Goal: Find specific page/section: Find specific page/section

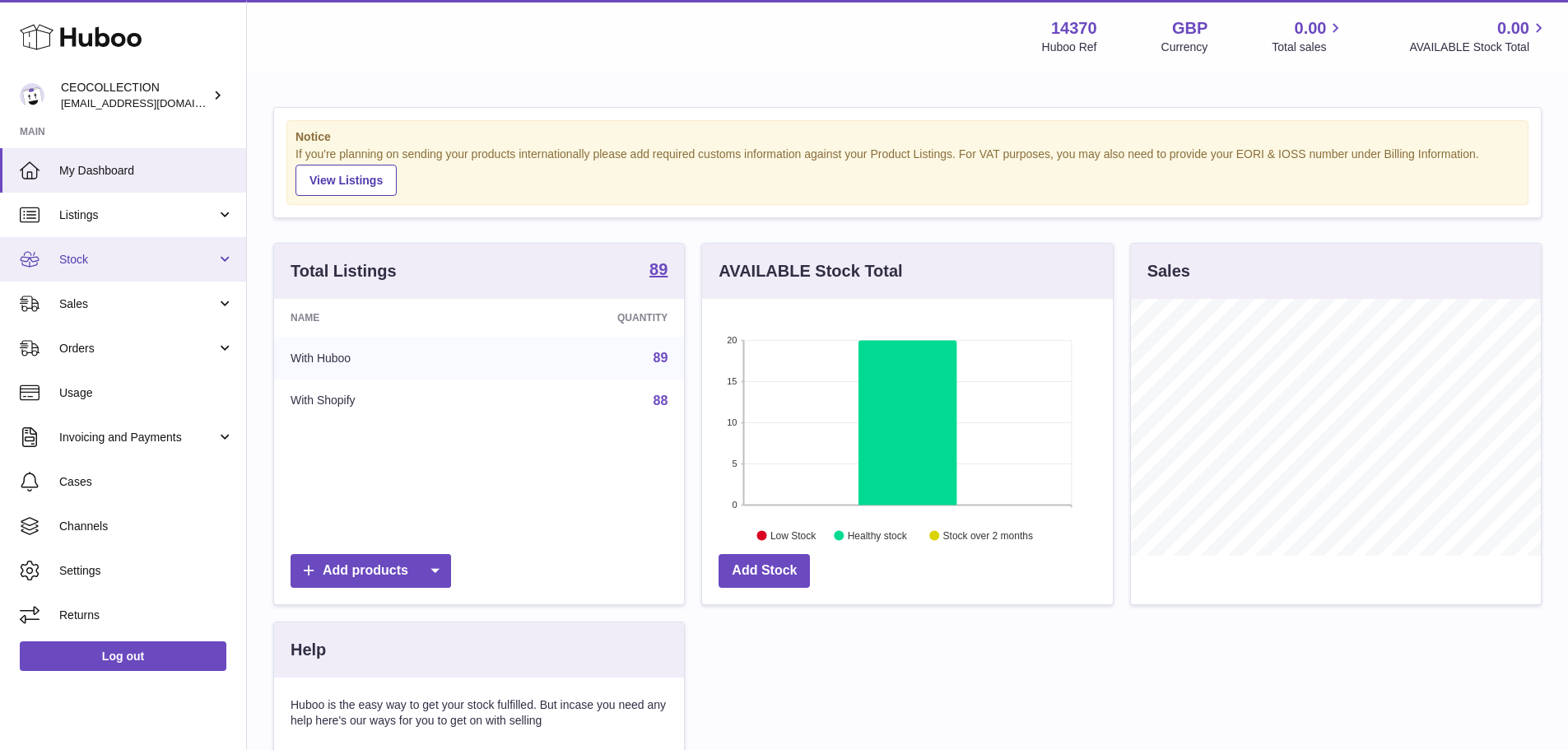
scroll to position [257, 411]
click at [124, 221] on span "Listings" at bounding box center [137, 215] width 157 height 16
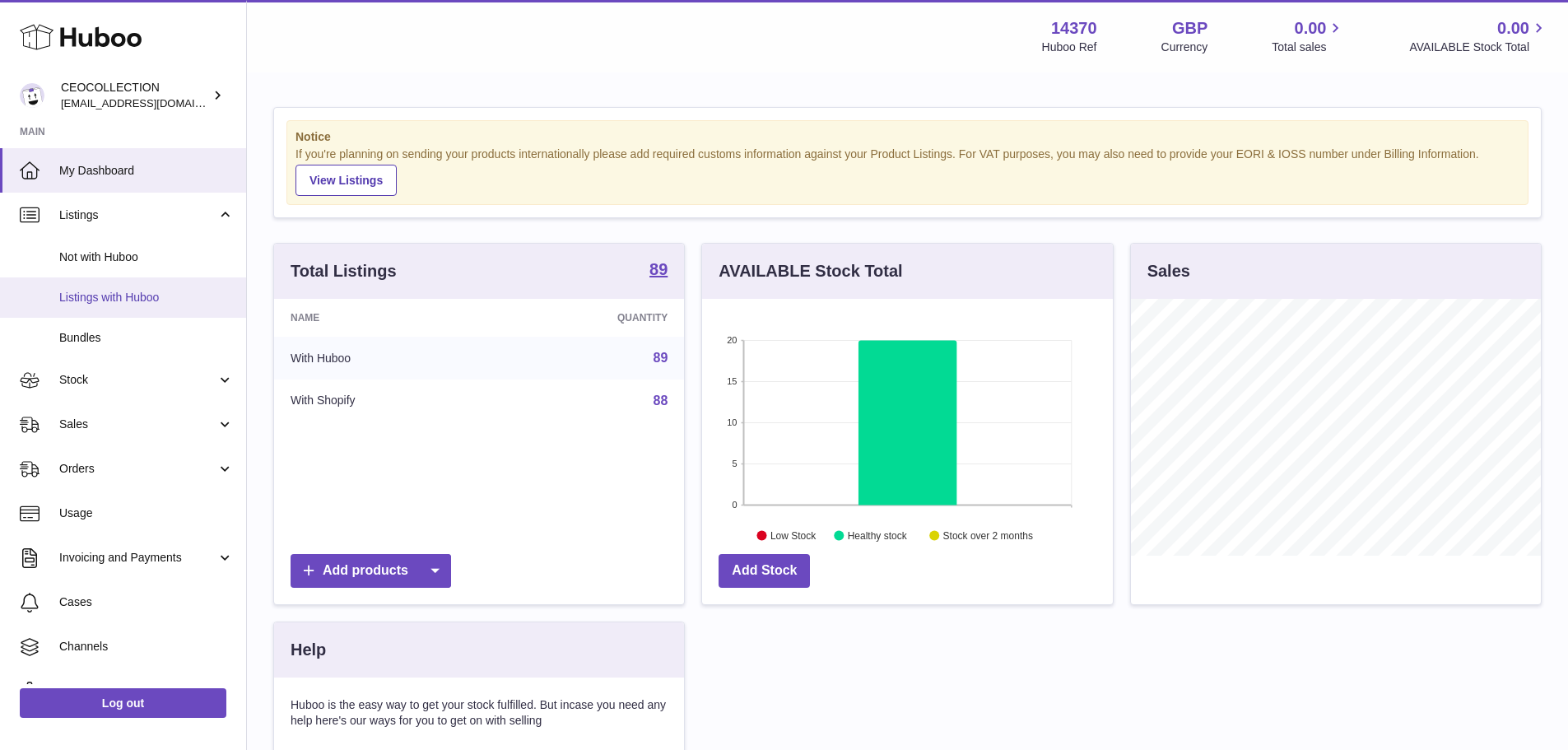
click at [174, 302] on span "Listings with Huboo" at bounding box center [146, 297] width 174 height 16
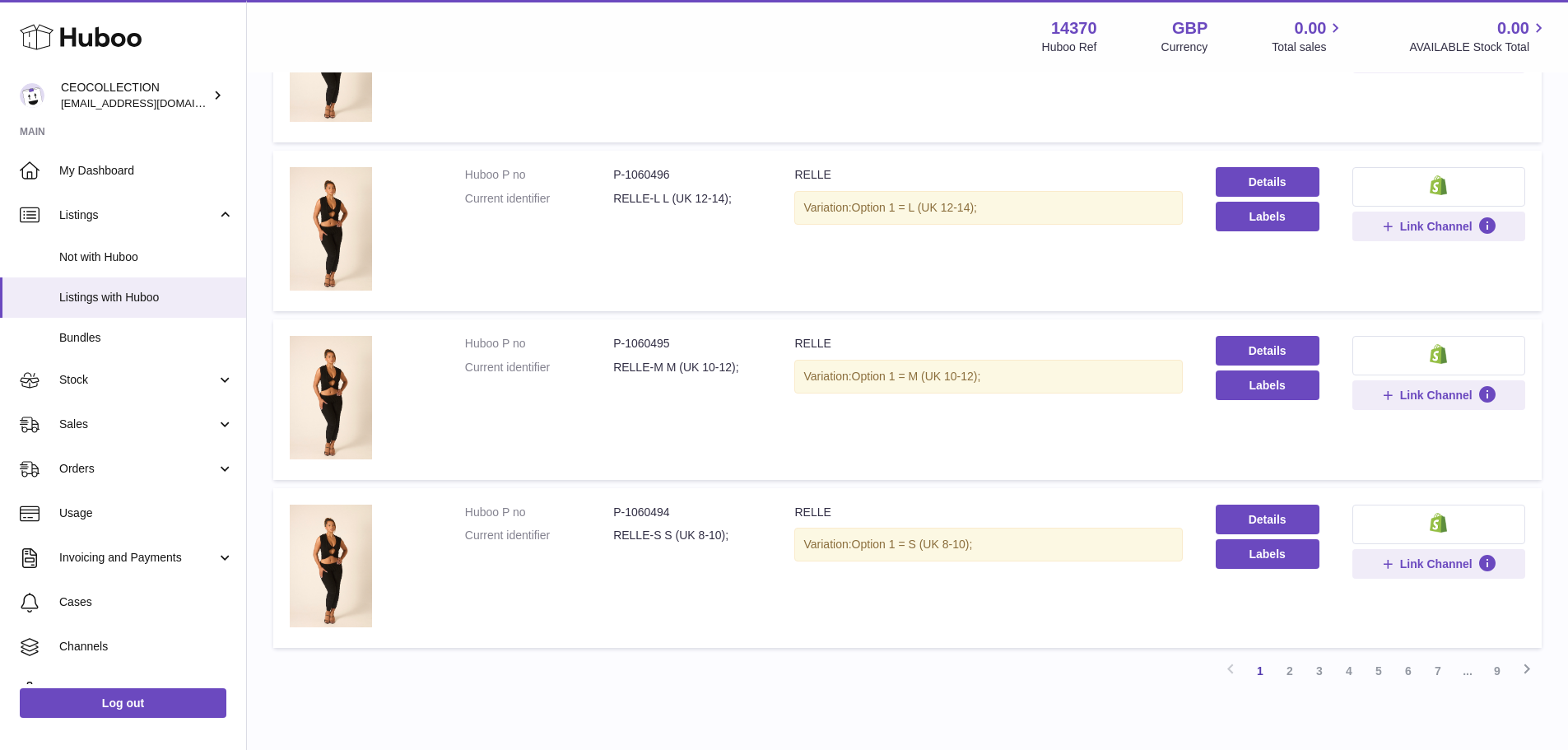
scroll to position [1360, 0]
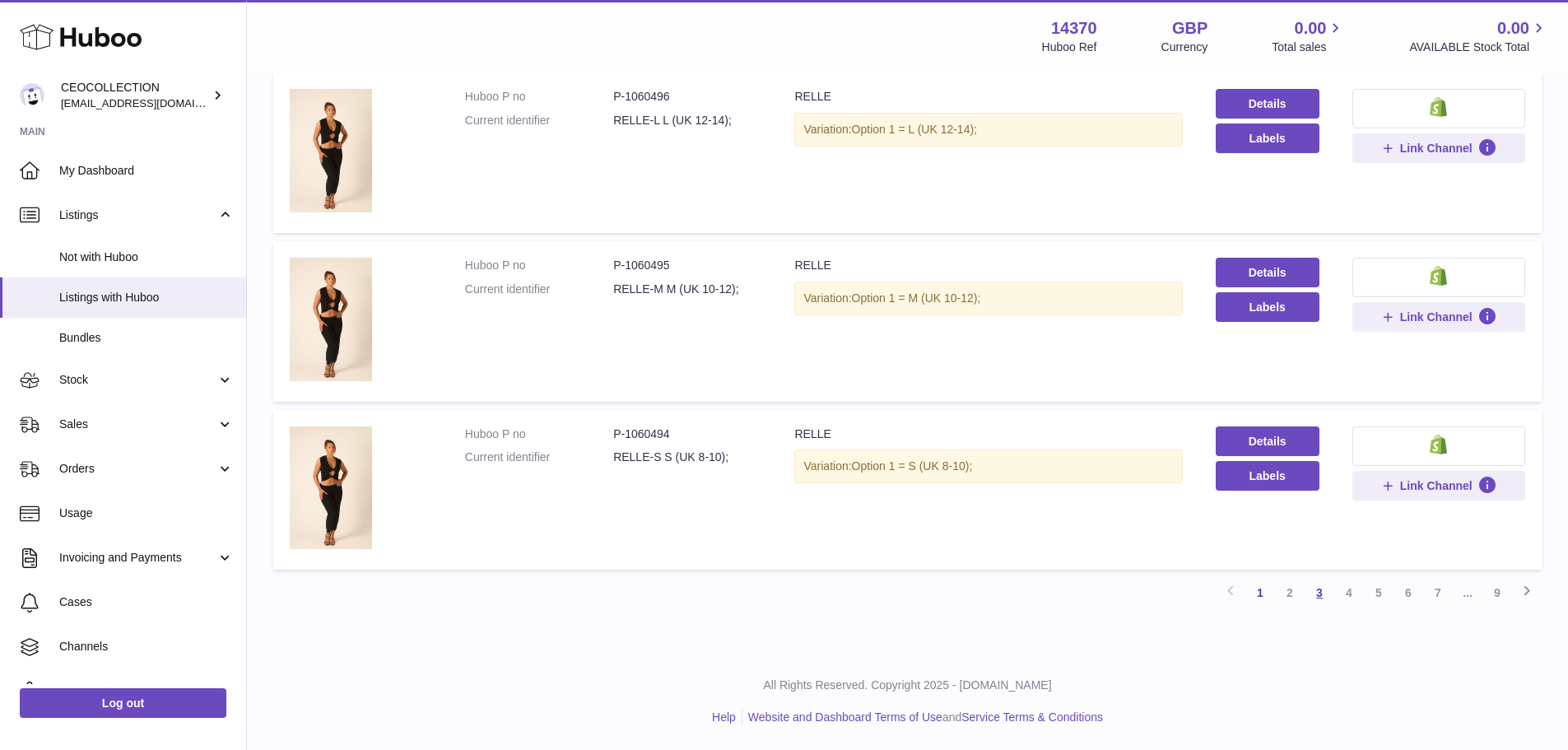
click at [1324, 593] on link "3" at bounding box center [1320, 593] width 30 height 30
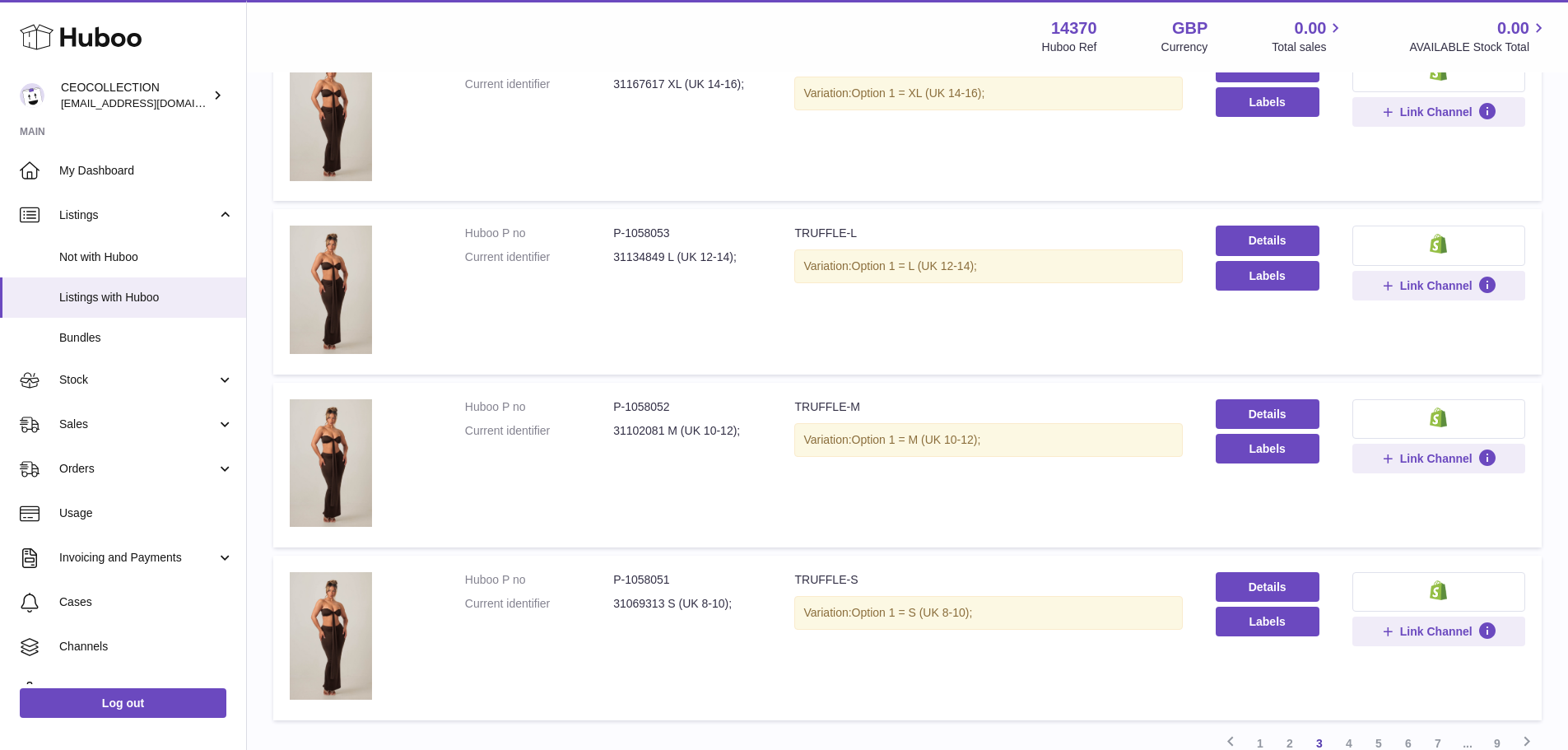
scroll to position [1421, 0]
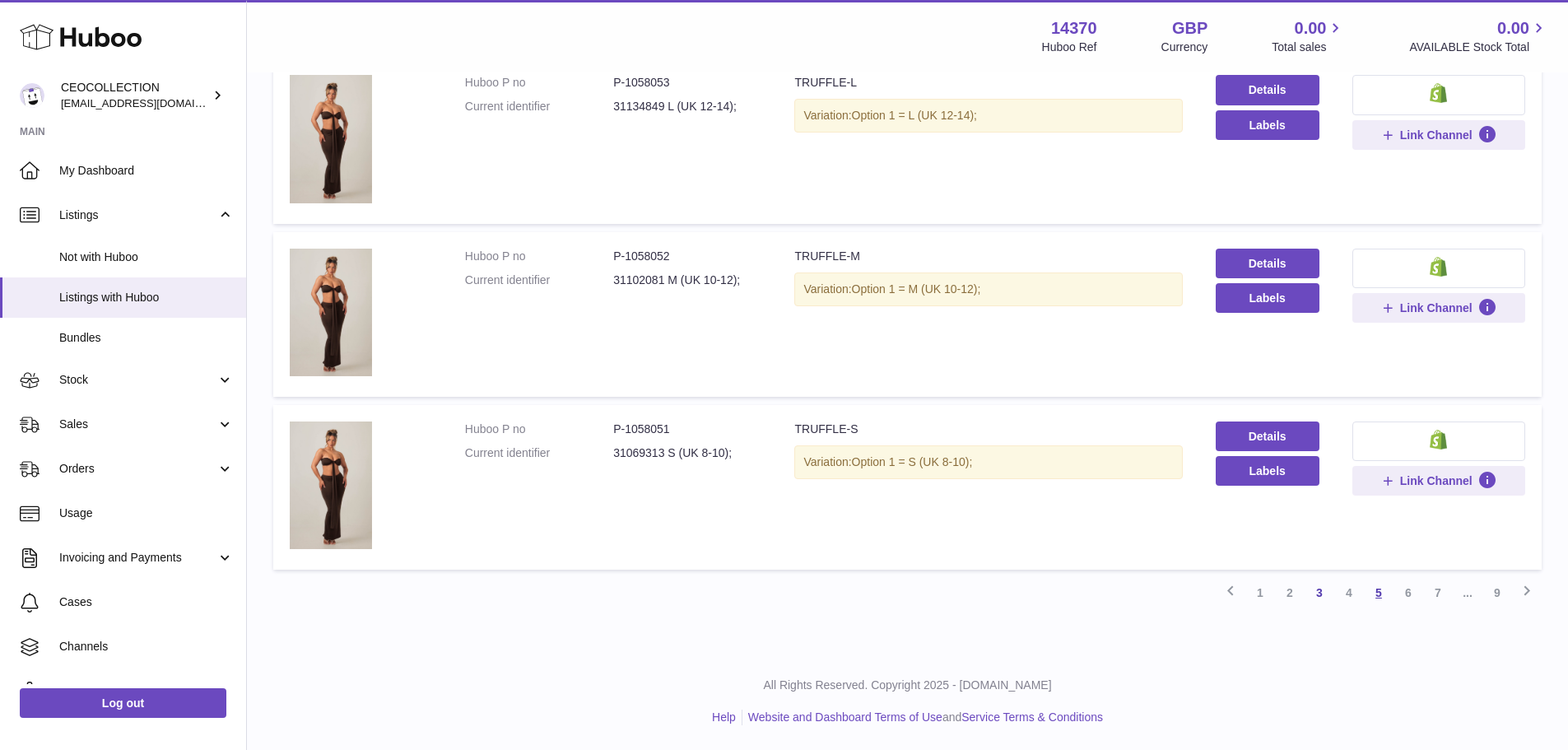
click at [1384, 591] on link "5" at bounding box center [1379, 593] width 30 height 30
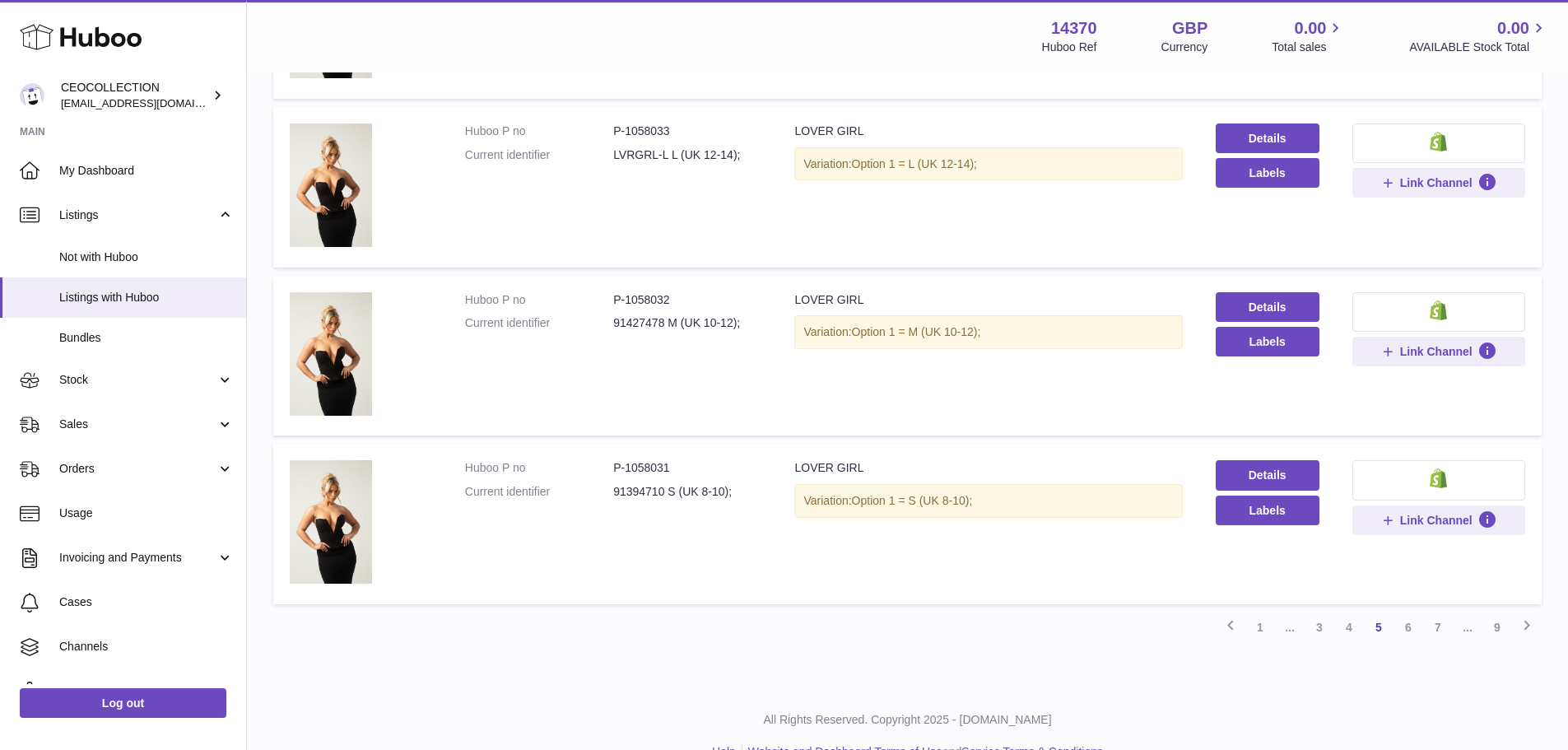
scroll to position [1392, 0]
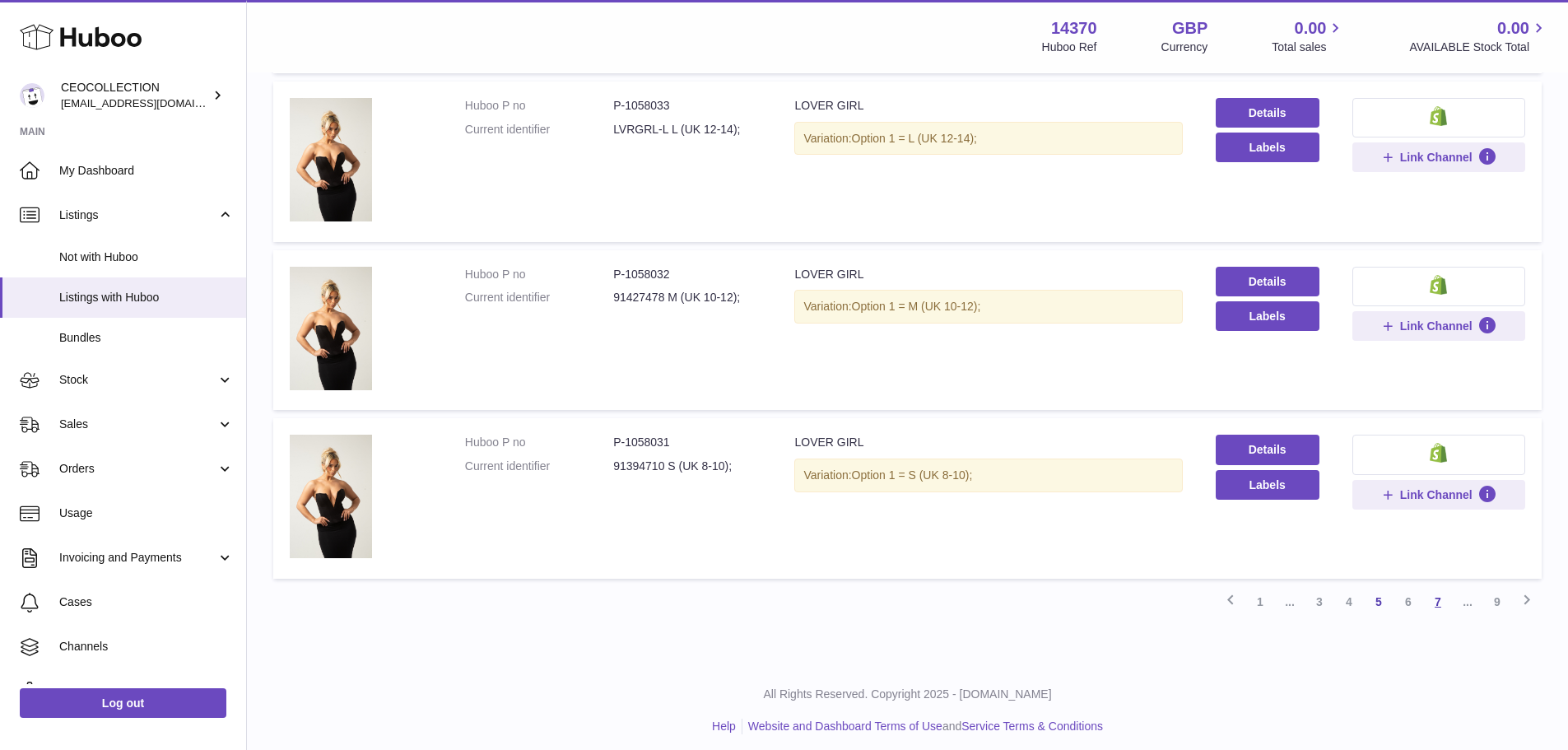
click at [1442, 603] on link "7" at bounding box center [1439, 602] width 30 height 30
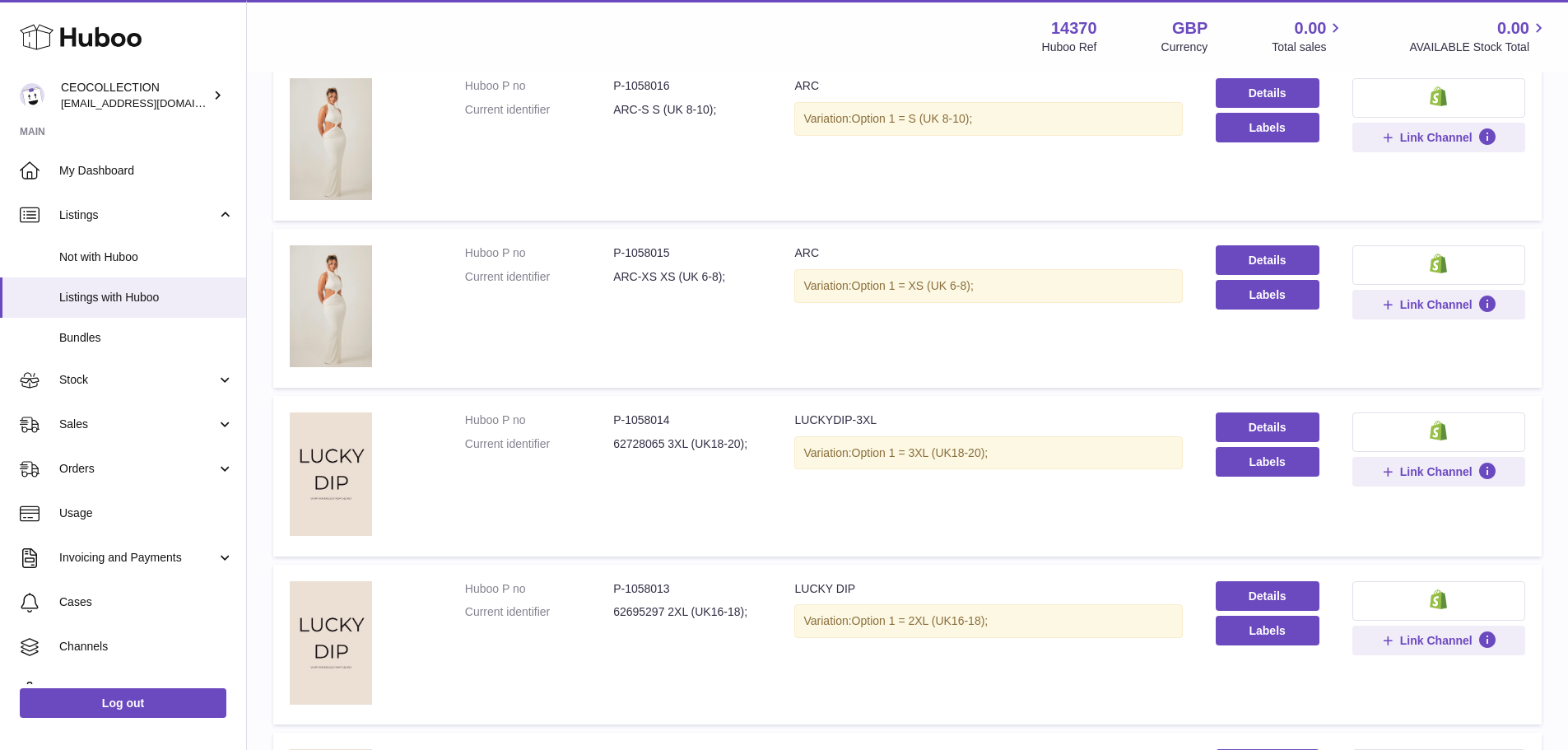
scroll to position [982, 0]
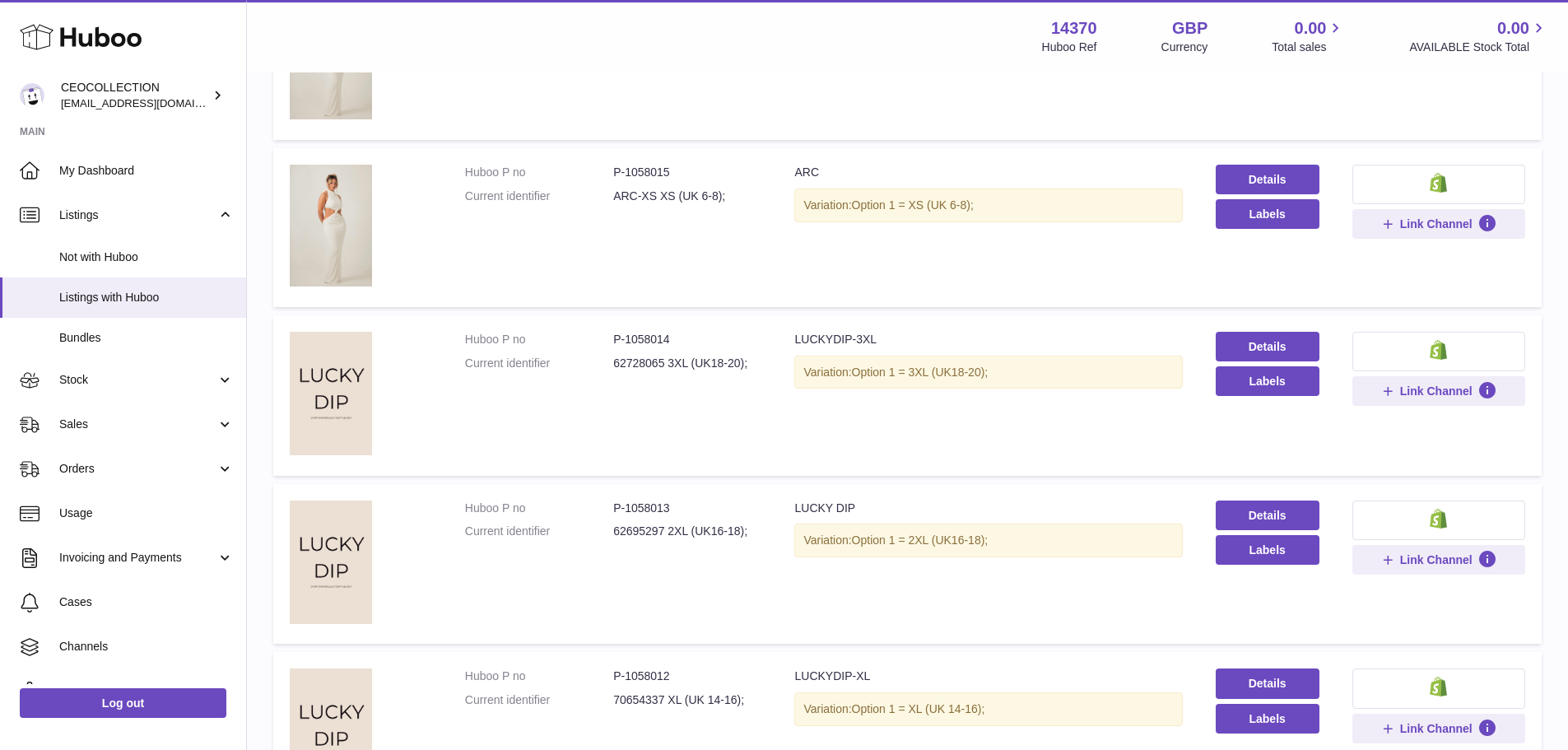
click at [662, 334] on dd "P-1058014" at bounding box center [687, 340] width 149 height 16
copy dd "1058014"
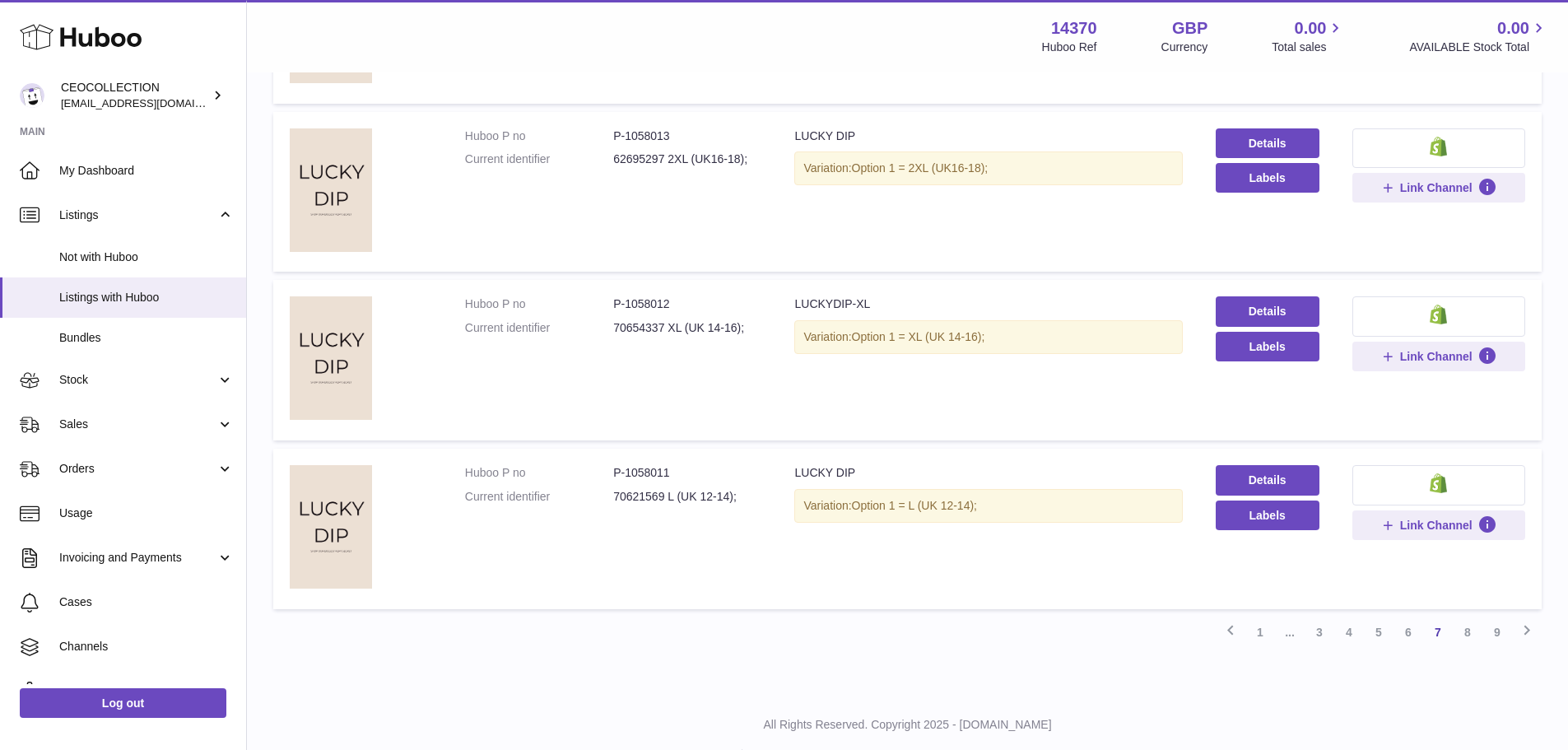
scroll to position [1394, 0]
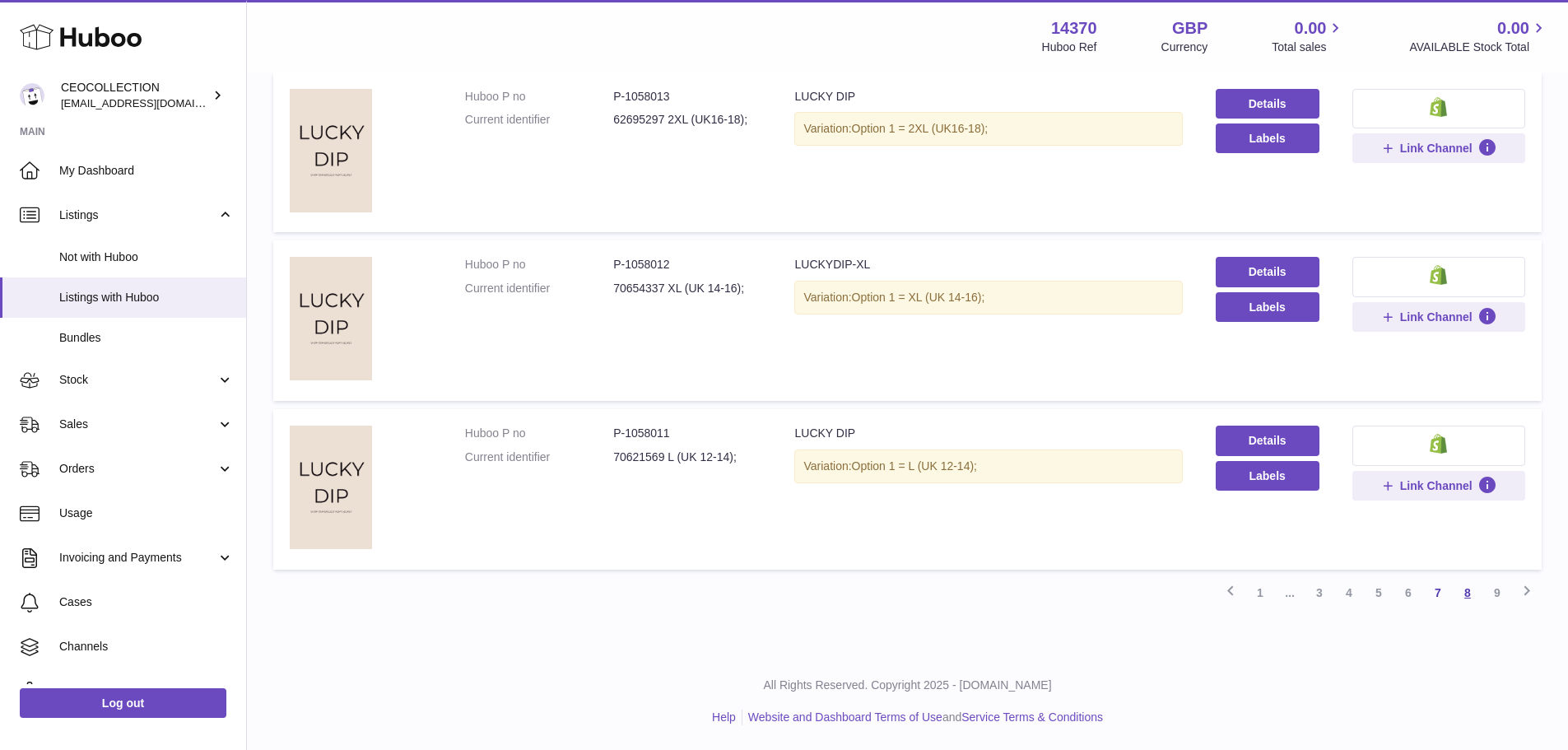
click at [1463, 595] on link "8" at bounding box center [1468, 593] width 30 height 30
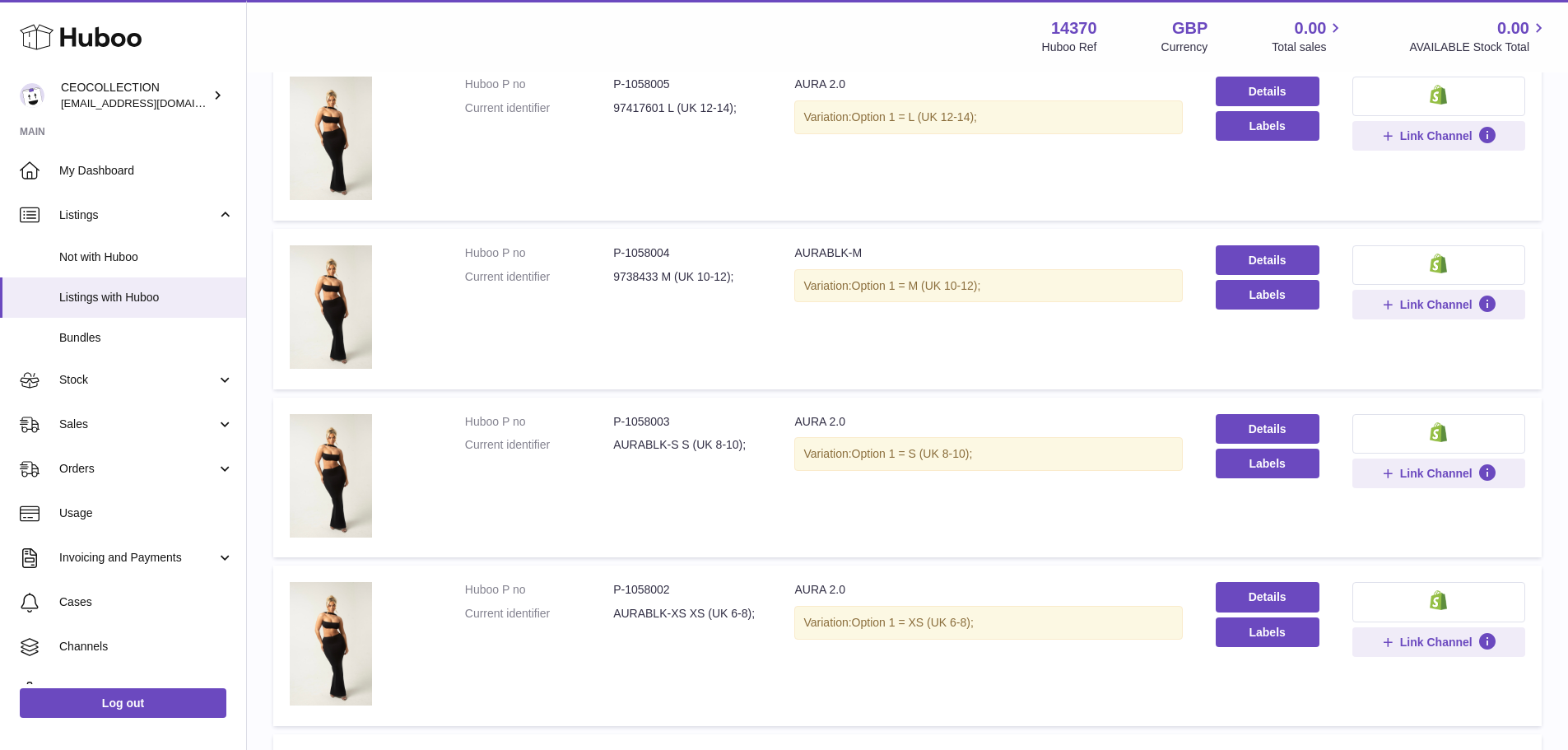
scroll to position [1228, 0]
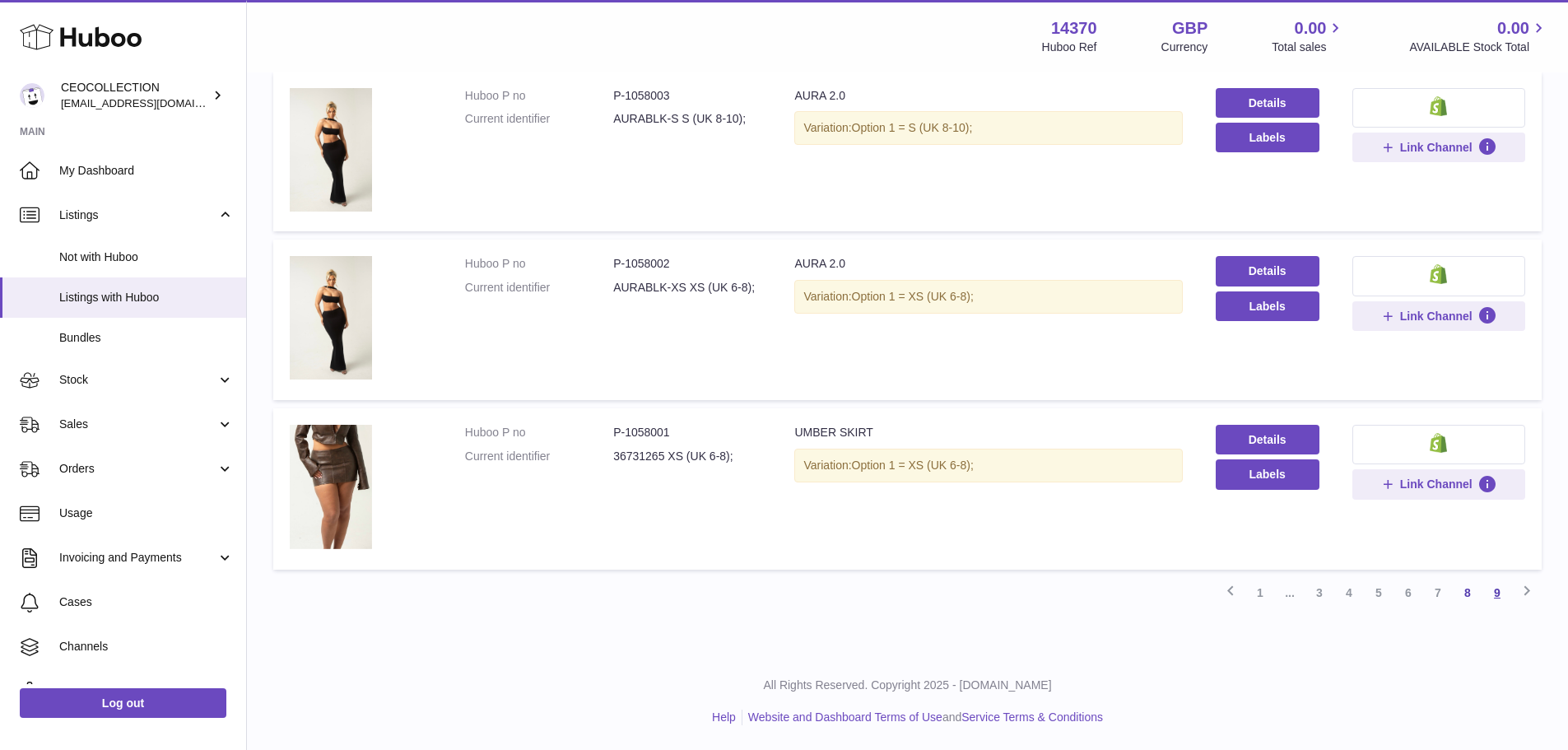
click at [1497, 603] on link "9" at bounding box center [1497, 593] width 30 height 30
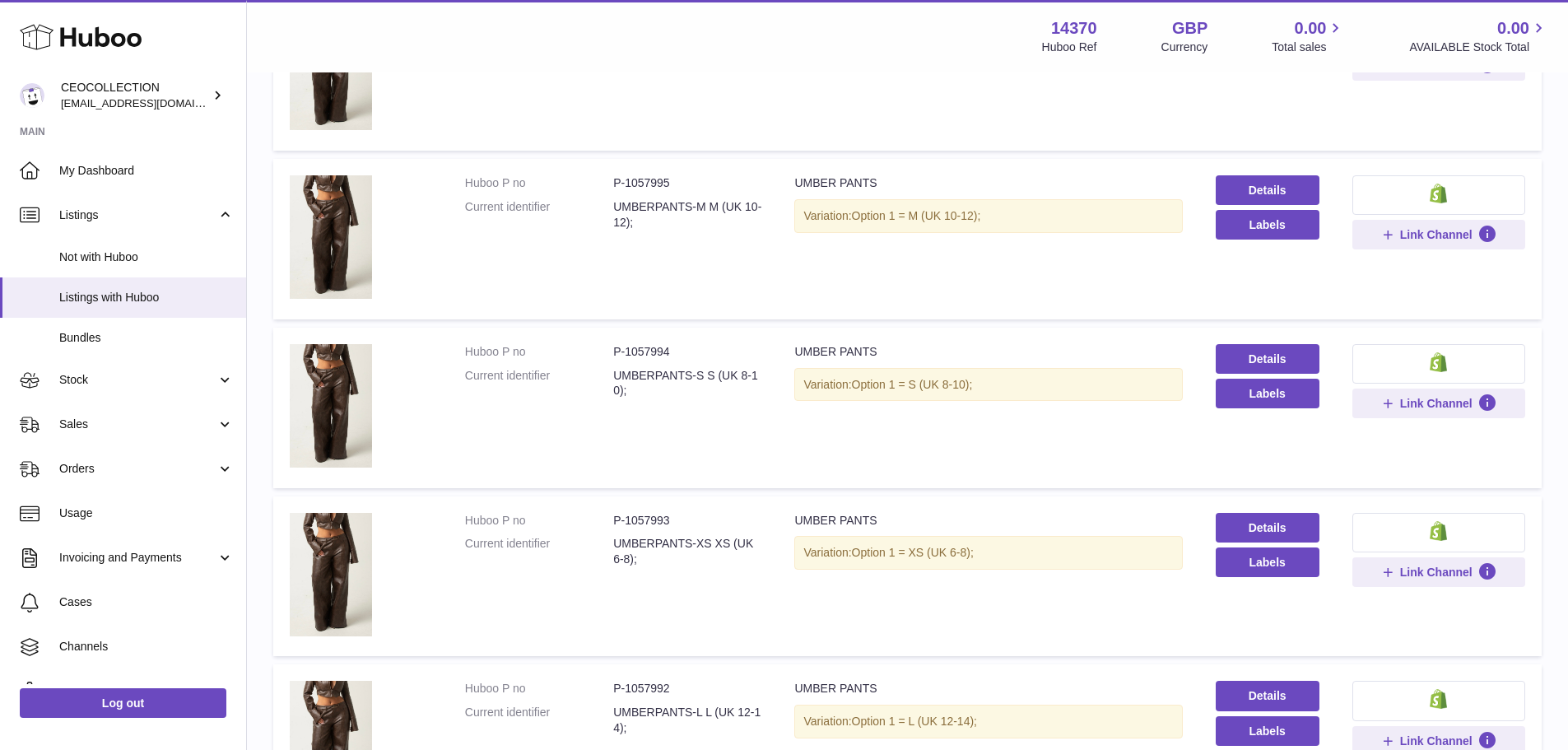
scroll to position [1228, 0]
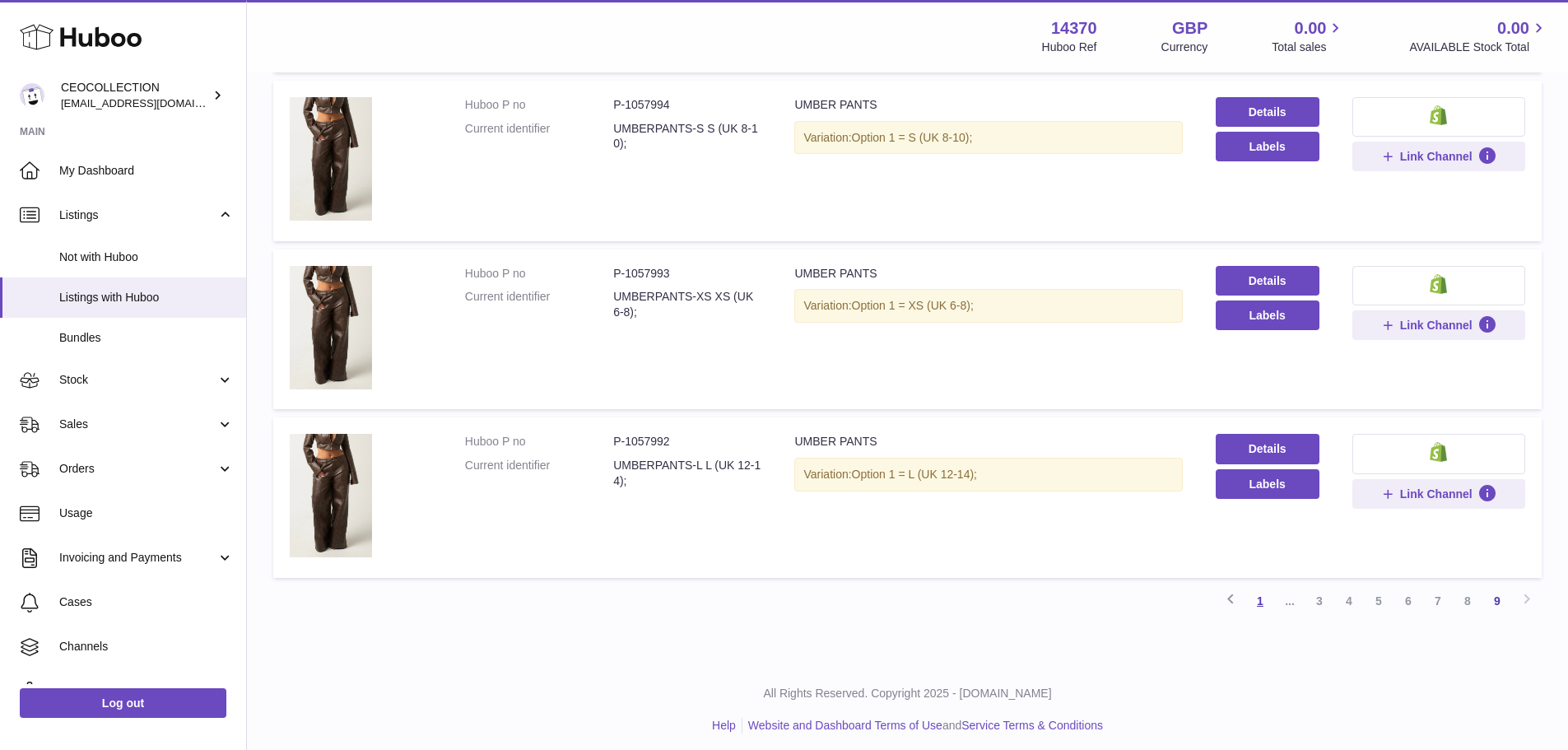
click at [1256, 603] on link "1" at bounding box center [1260, 601] width 30 height 30
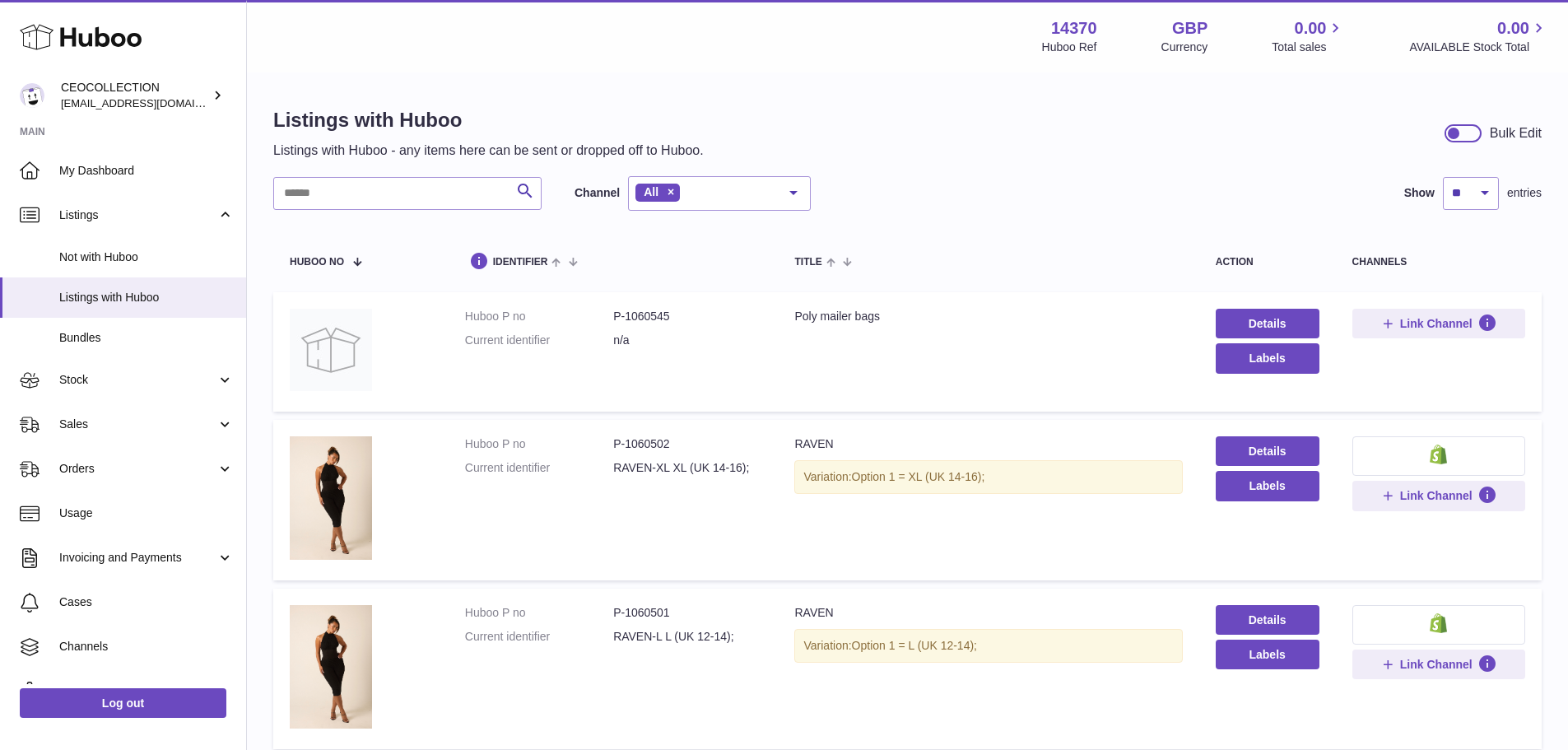
click at [638, 314] on dd "P-1060545" at bounding box center [687, 316] width 149 height 16
copy dd "1060545"
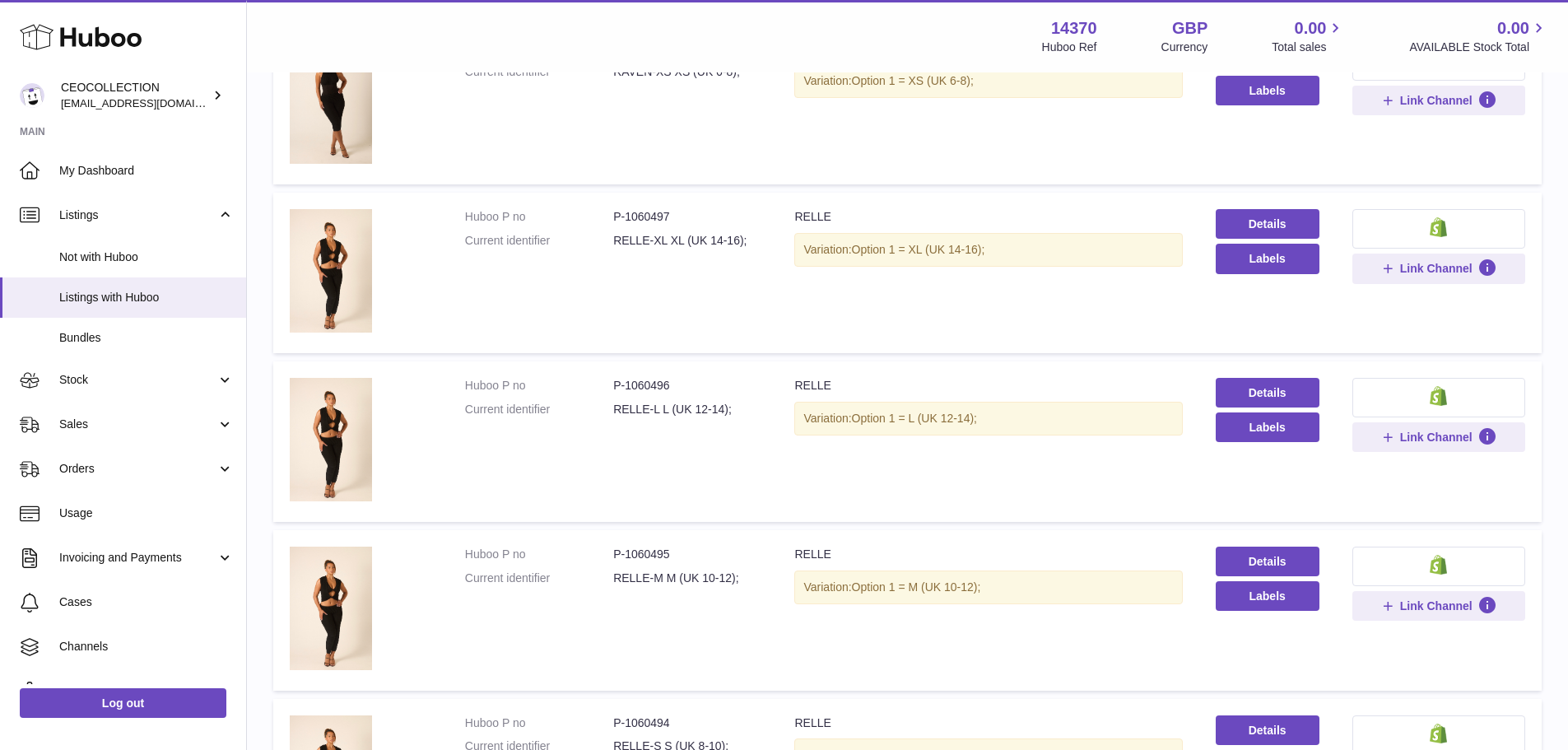
scroll to position [783, 0]
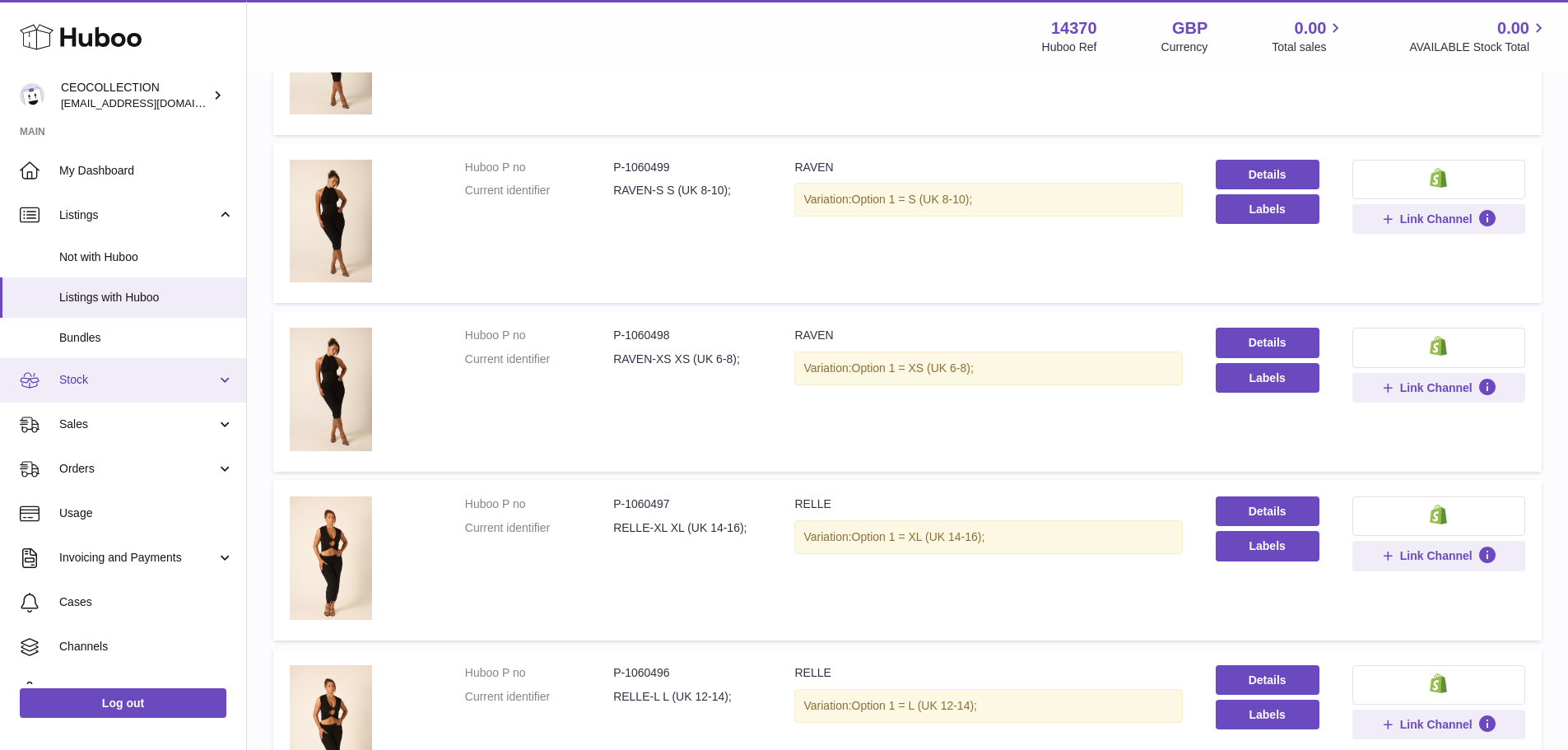
click at [137, 388] on span "Stock" at bounding box center [137, 380] width 157 height 16
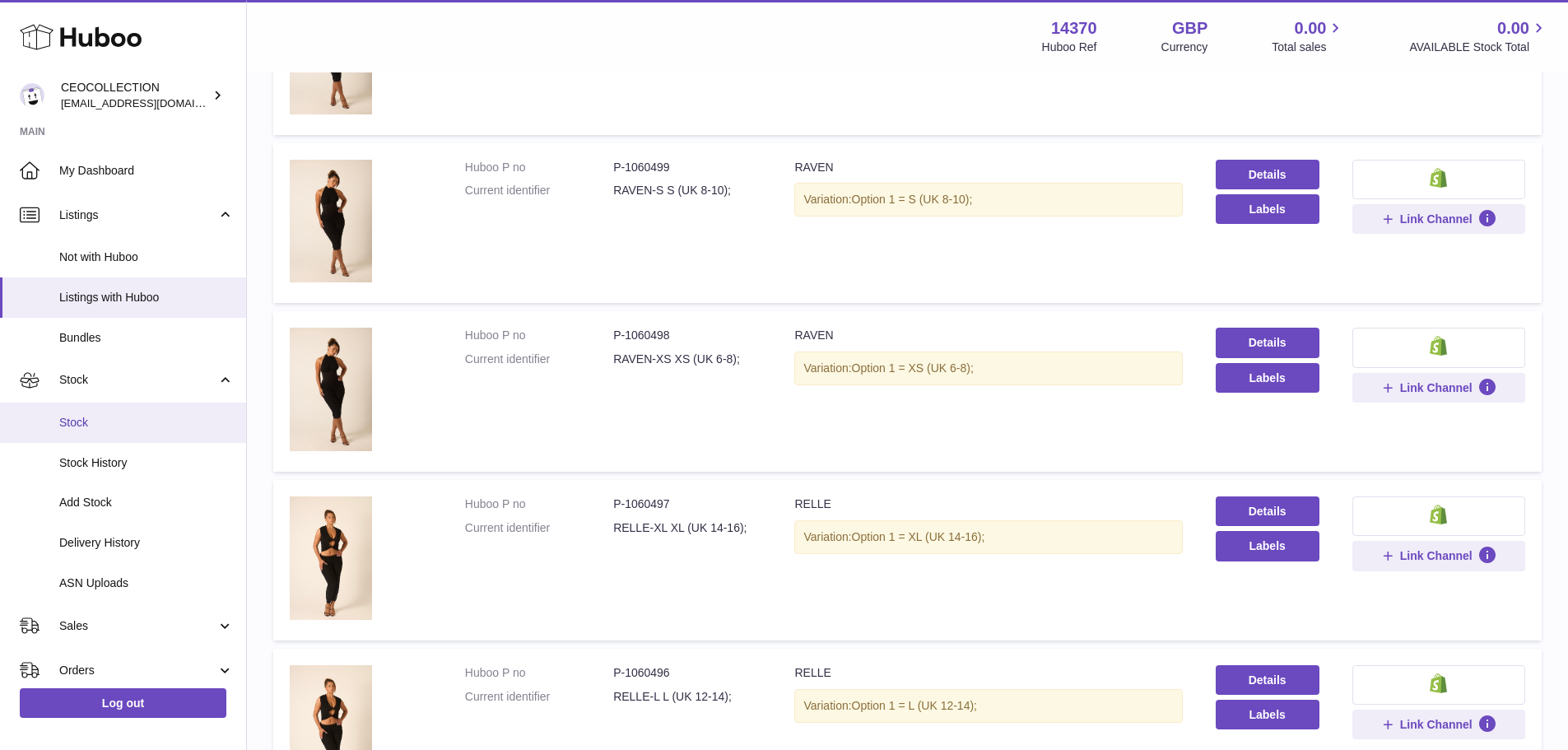
click at [138, 437] on link "Stock" at bounding box center [123, 423] width 247 height 41
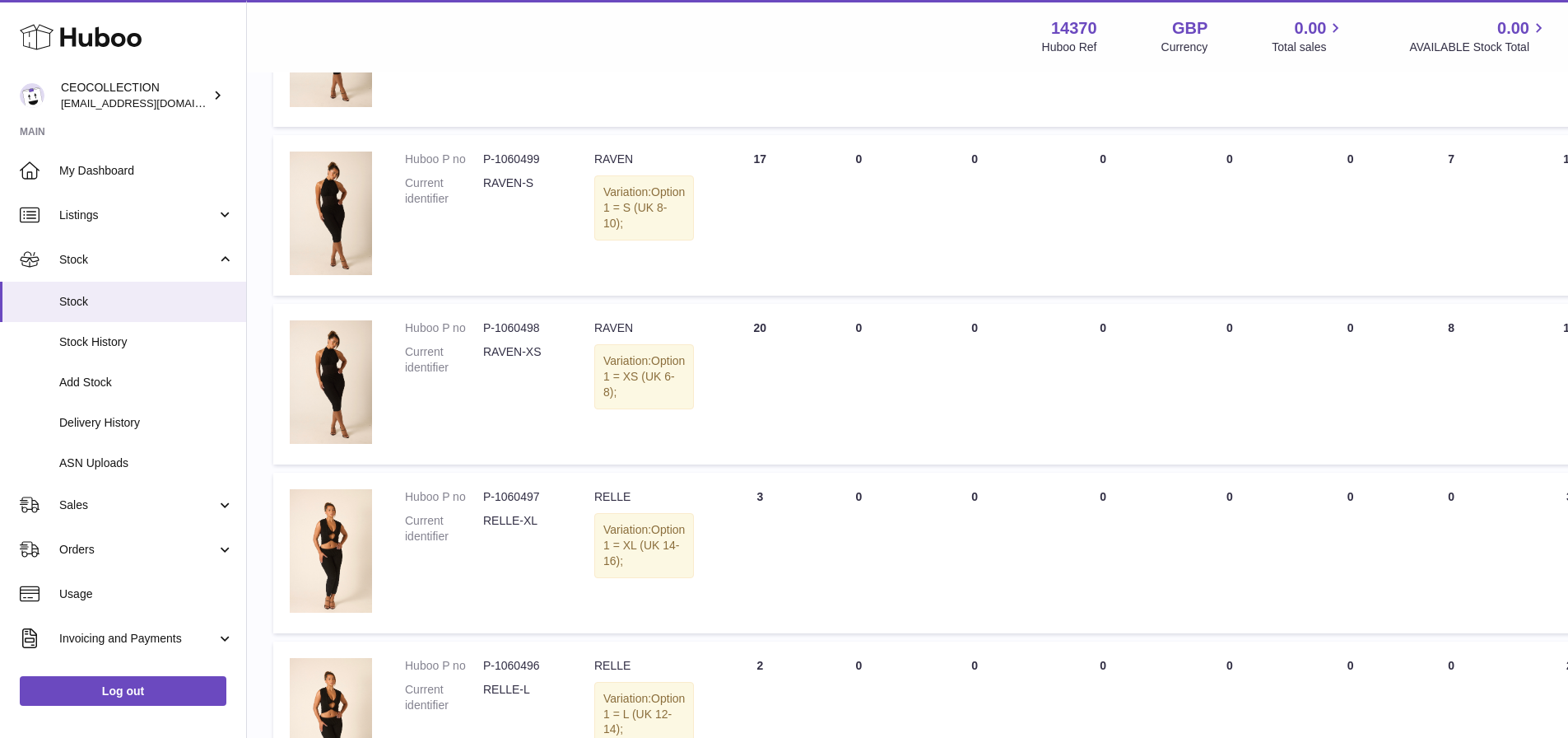
scroll to position [906, 0]
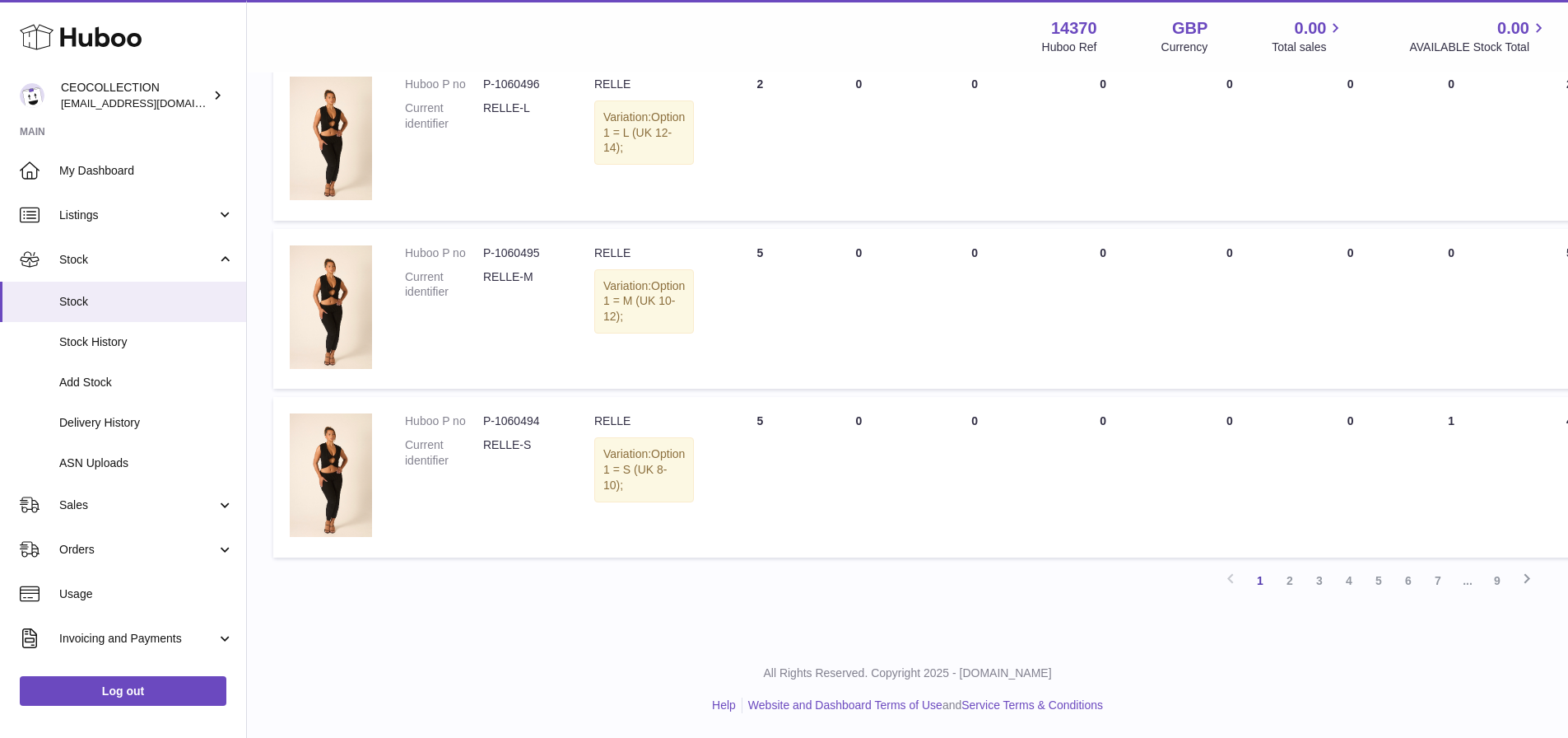
click at [1313, 577] on link "3" at bounding box center [1320, 580] width 30 height 30
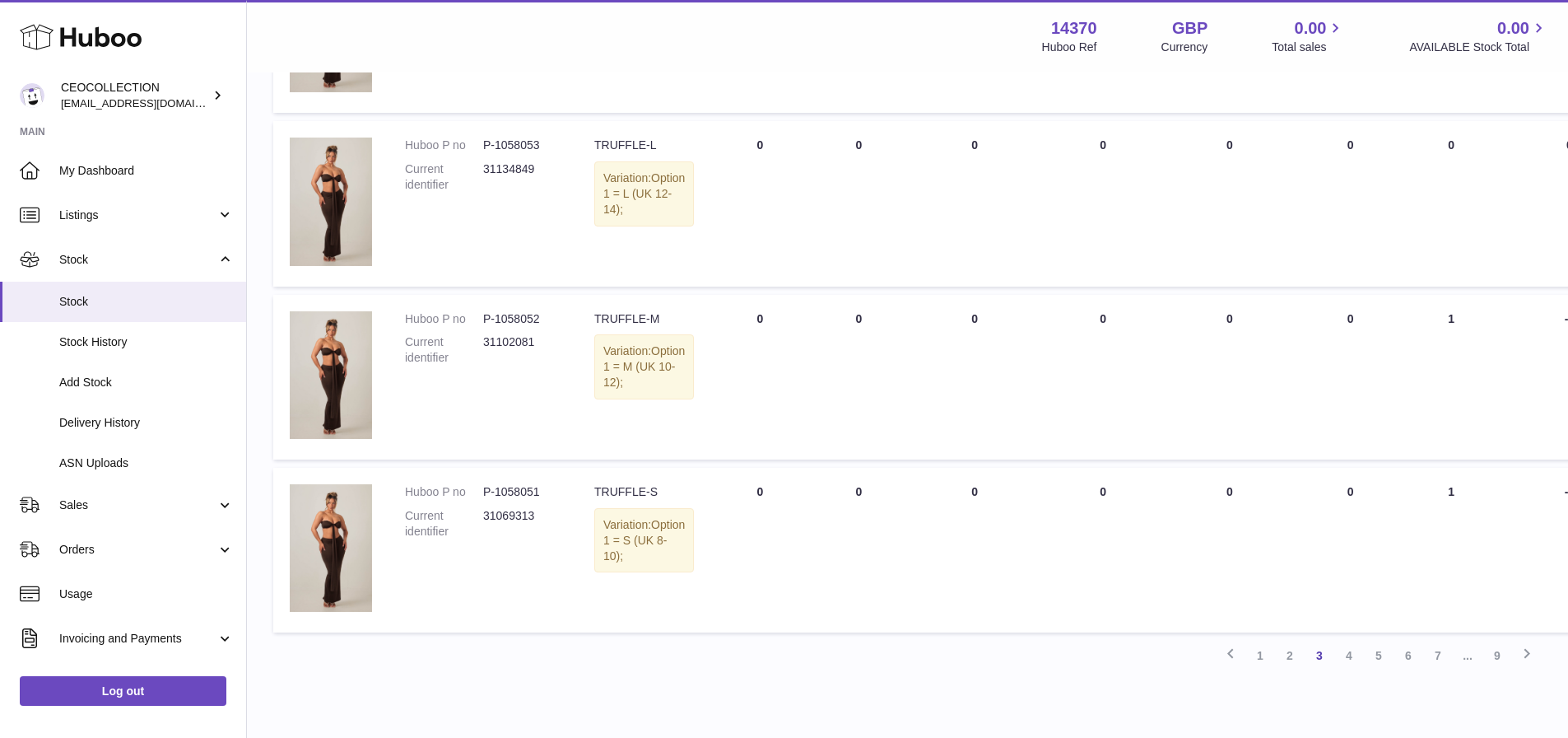
scroll to position [1468, 0]
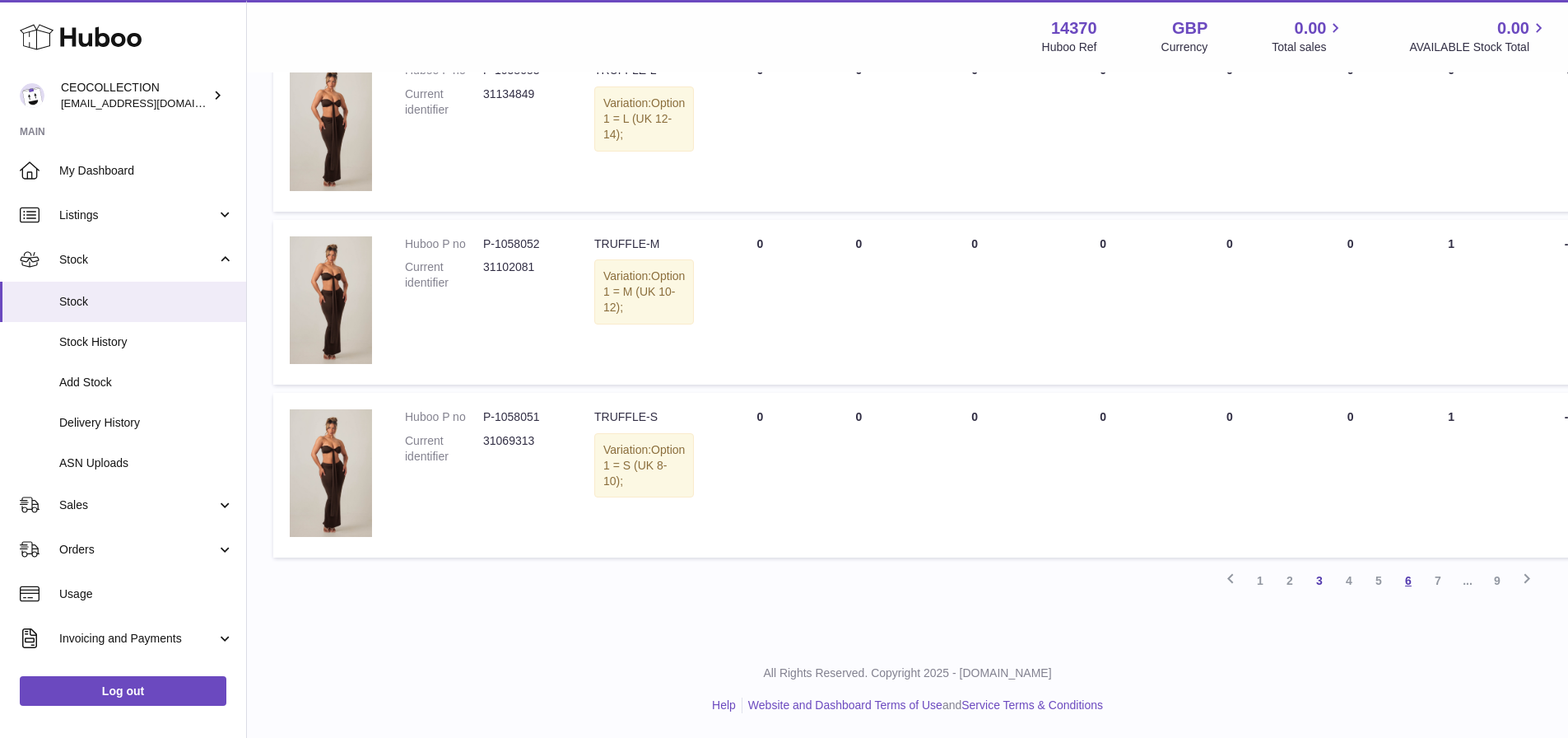
click at [1407, 581] on link "6" at bounding box center [1409, 580] width 30 height 30
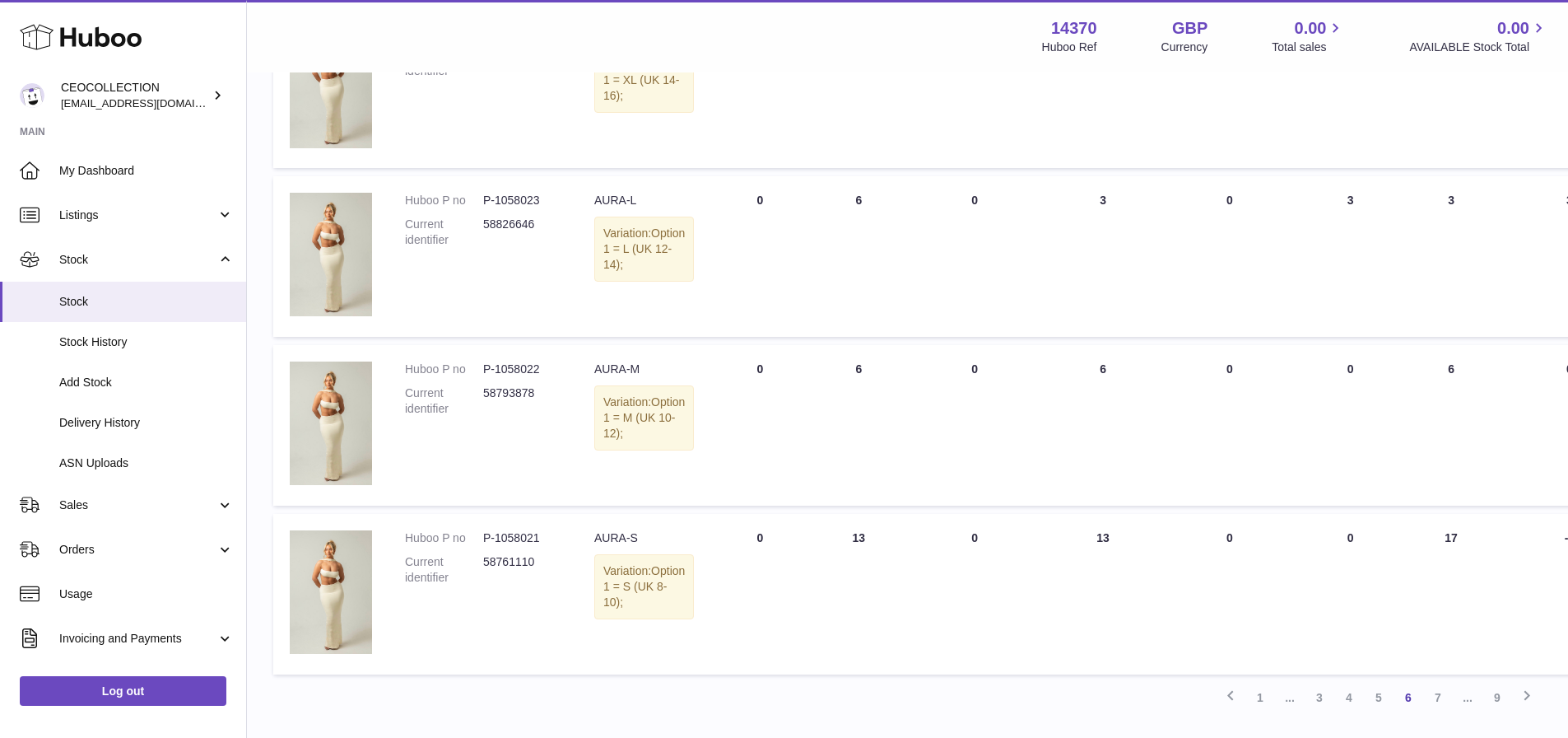
scroll to position [1450, 0]
